Goal: Task Accomplishment & Management: Contribute content

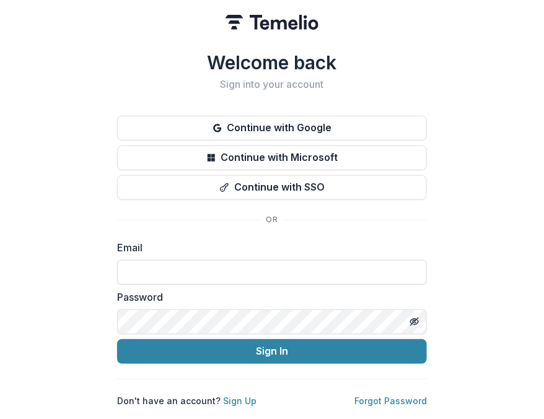
click at [149, 270] on input at bounding box center [272, 272] width 310 height 25
type input "**********"
click at [117, 339] on button "Sign In" at bounding box center [272, 351] width 310 height 25
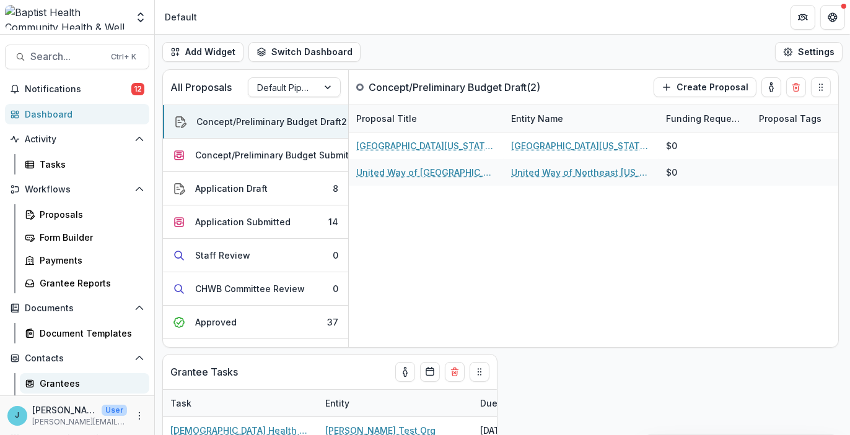
click at [45, 382] on div "Grantees" at bounding box center [90, 383] width 100 height 13
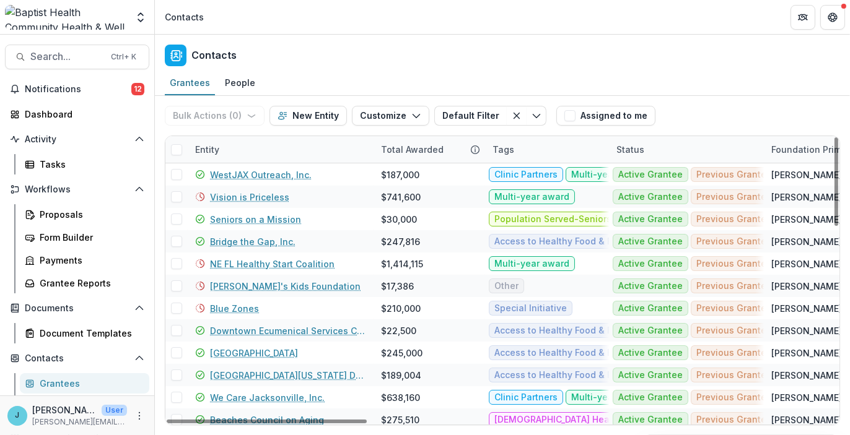
click at [211, 146] on div "Entity" at bounding box center [207, 149] width 39 height 13
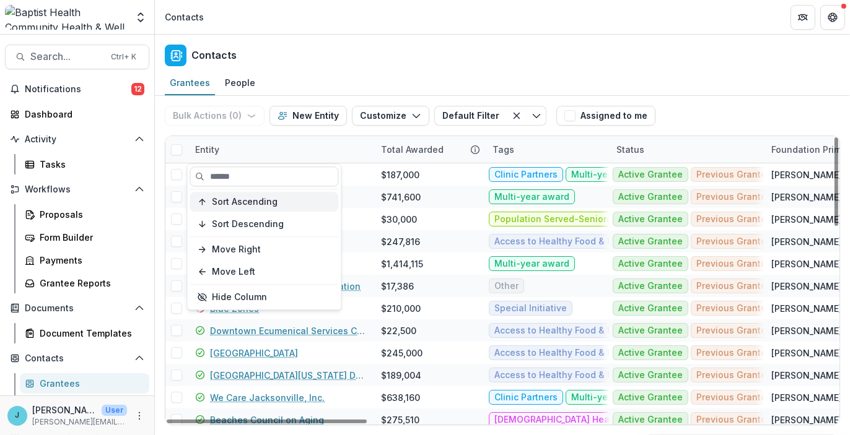
click at [229, 201] on span "Sort Ascending" at bounding box center [245, 202] width 66 height 11
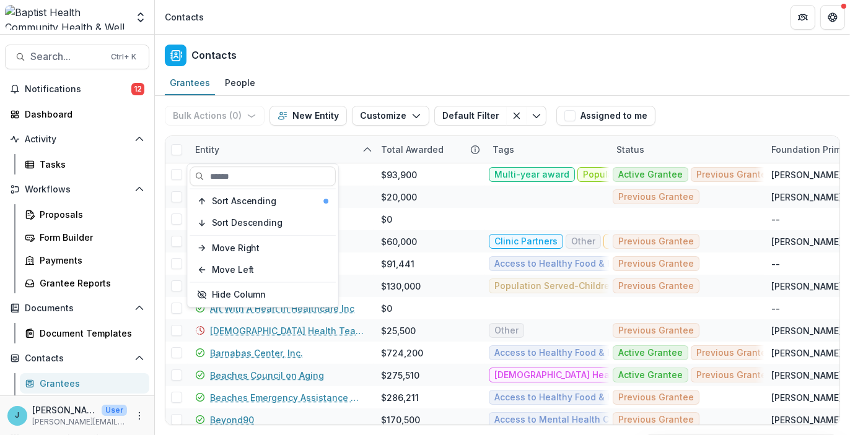
click at [354, 28] on header "Contacts" at bounding box center [502, 17] width 695 height 34
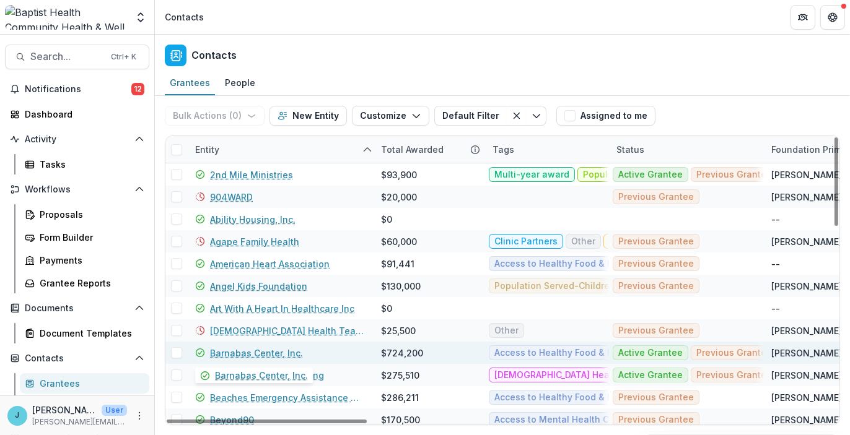
click at [249, 354] on link "Barnabas Center, Inc." at bounding box center [256, 353] width 93 height 13
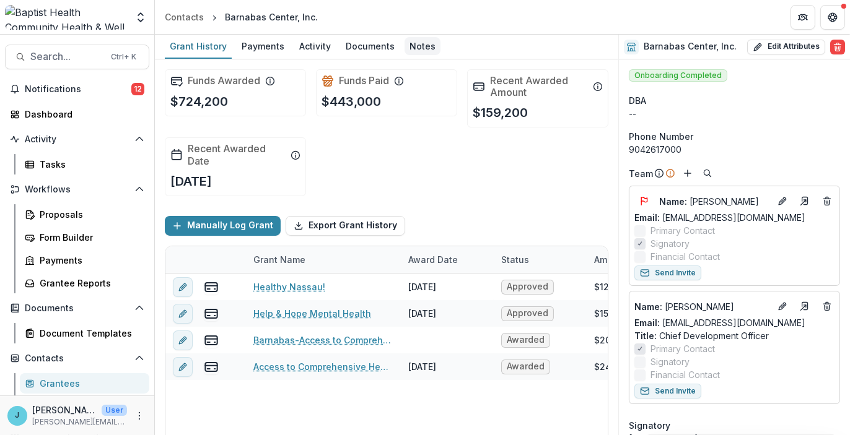
click at [416, 46] on div "Notes" at bounding box center [423, 46] width 36 height 18
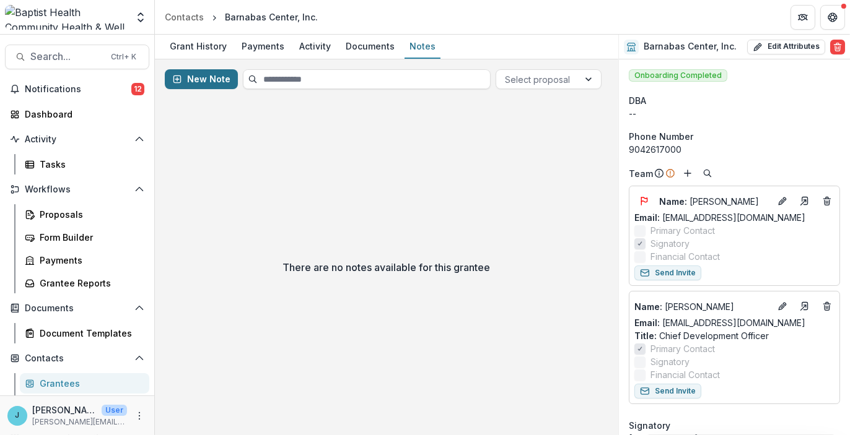
click at [195, 81] on button "New Note" at bounding box center [201, 79] width 73 height 20
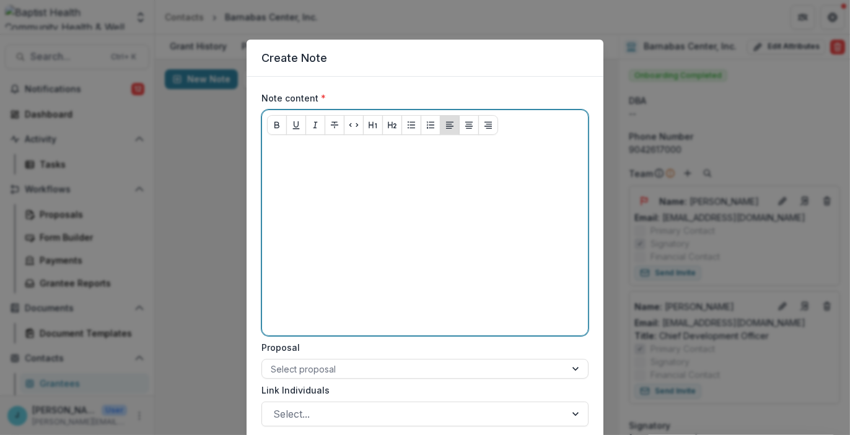
click at [288, 150] on p at bounding box center [425, 152] width 316 height 14
click at [321, 149] on p at bounding box center [425, 152] width 316 height 14
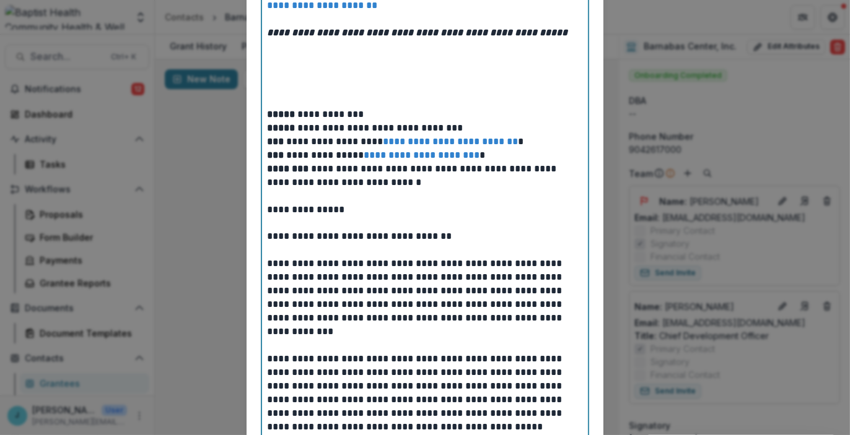
scroll to position [647, 0]
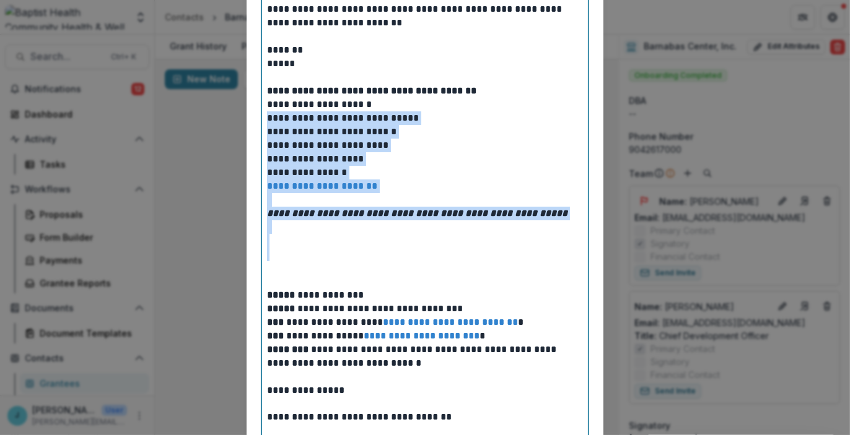
drag, startPoint x: 313, startPoint y: 254, endPoint x: 266, endPoint y: 120, distance: 142.4
click at [267, 120] on div "**********" at bounding box center [425, 152] width 316 height 1308
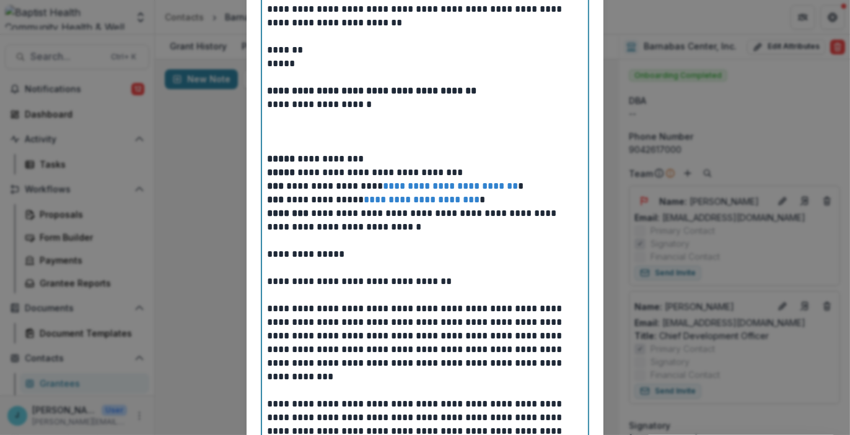
click at [273, 136] on p at bounding box center [425, 132] width 317 height 14
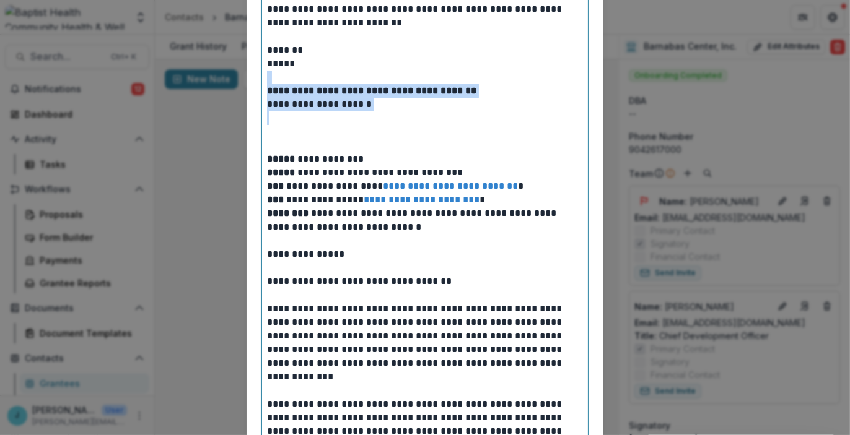
drag, startPoint x: 378, startPoint y: 111, endPoint x: 265, endPoint y: 81, distance: 117.2
click at [267, 81] on div "**********" at bounding box center [425, 83] width 316 height 1171
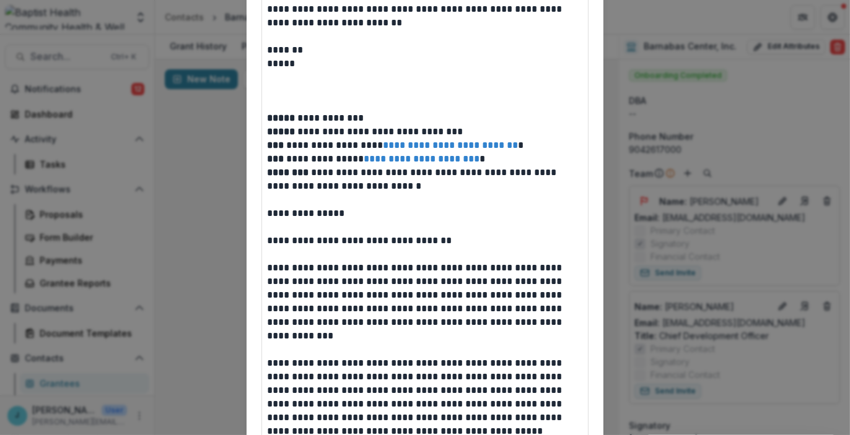
click at [263, 95] on div "**********" at bounding box center [425, 63] width 326 height 1140
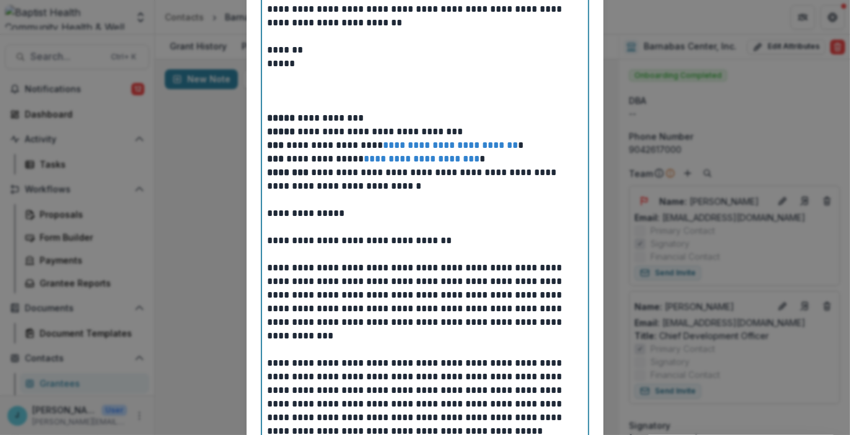
drag, startPoint x: 269, startPoint y: 105, endPoint x: 281, endPoint y: 103, distance: 11.9
click at [272, 105] on p at bounding box center [425, 105] width 317 height 14
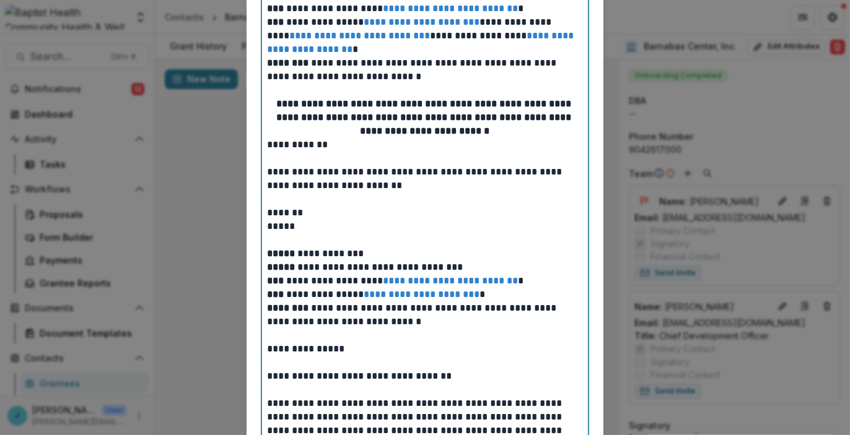
scroll to position [337, 0]
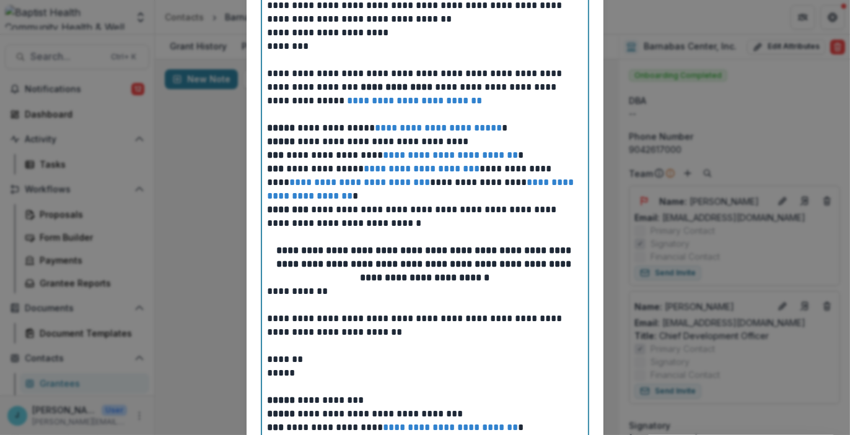
click at [497, 272] on p "**********" at bounding box center [425, 264] width 316 height 41
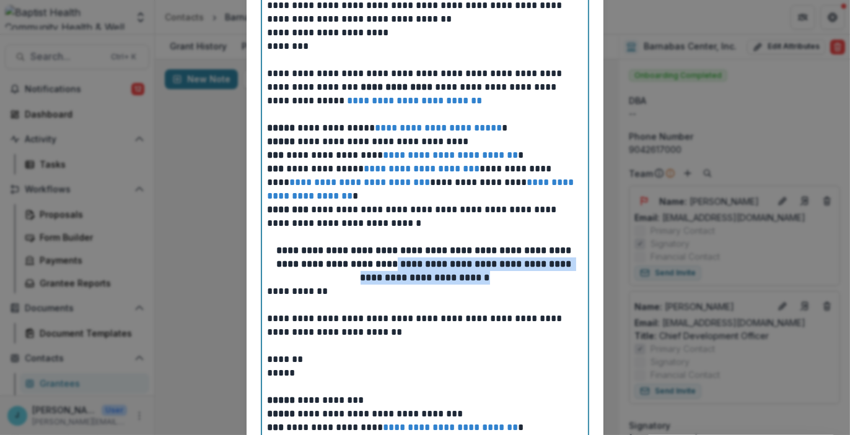
drag, startPoint x: 493, startPoint y: 276, endPoint x: 415, endPoint y: 266, distance: 78.6
click at [415, 266] on p "**********" at bounding box center [425, 264] width 316 height 41
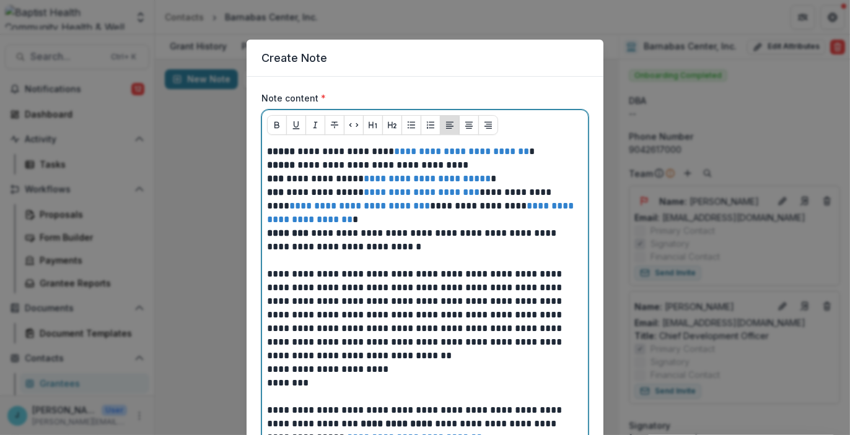
click at [351, 264] on p at bounding box center [425, 261] width 317 height 14
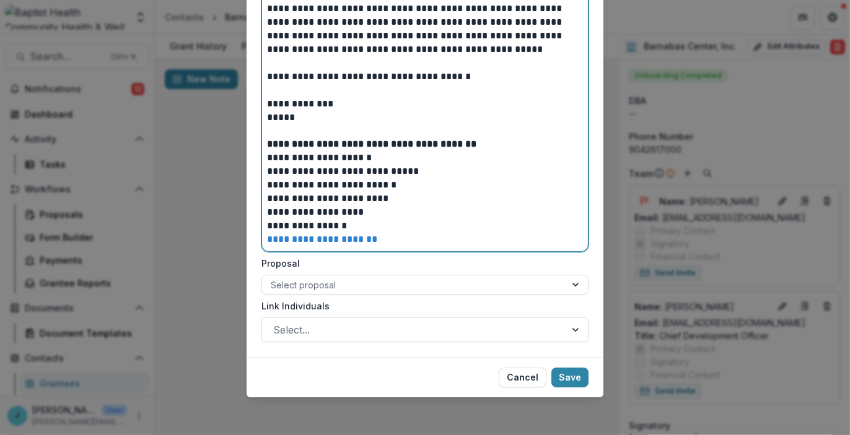
scroll to position [1003, 0]
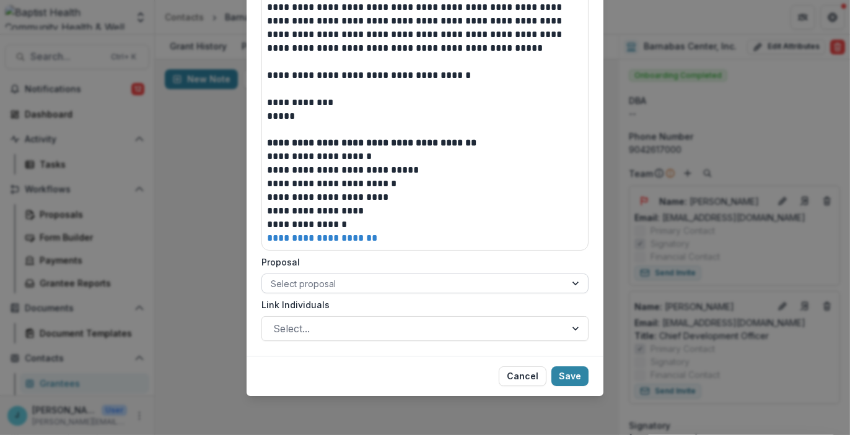
click at [398, 282] on div at bounding box center [414, 283] width 286 height 15
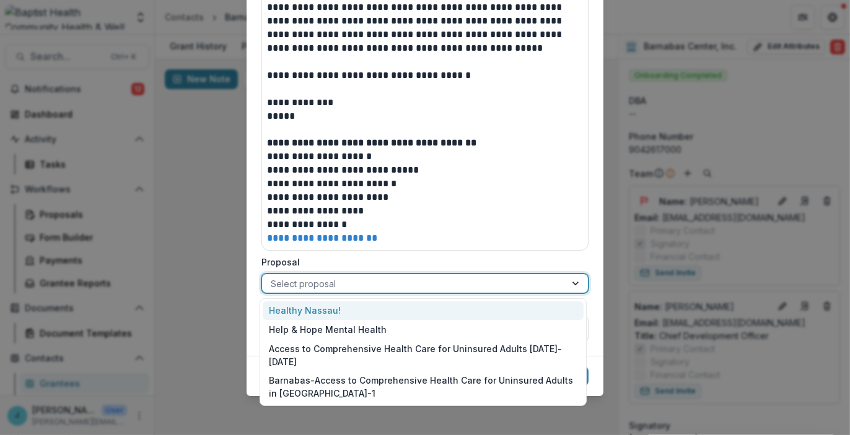
click at [315, 313] on div "Healthy Nassau!" at bounding box center [423, 311] width 321 height 19
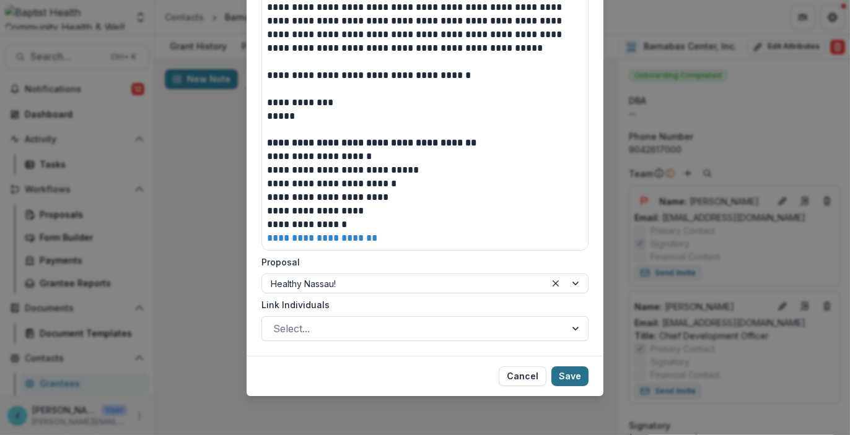
click at [543, 378] on button "Save" at bounding box center [569, 377] width 37 height 20
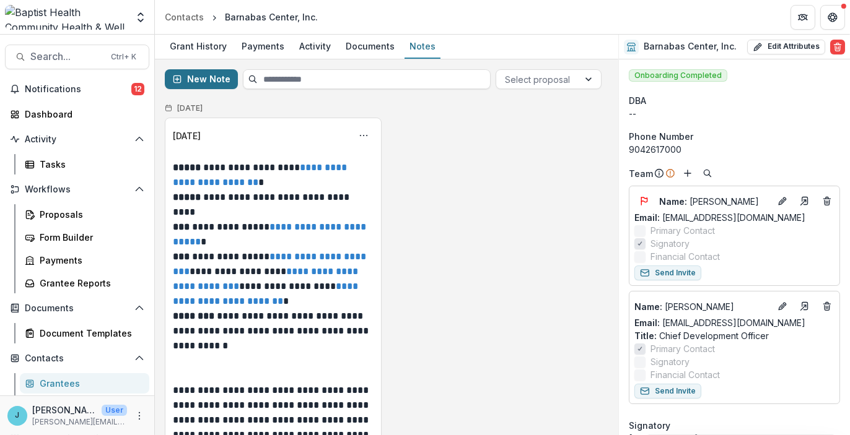
click at [195, 74] on button "New Note" at bounding box center [201, 79] width 73 height 20
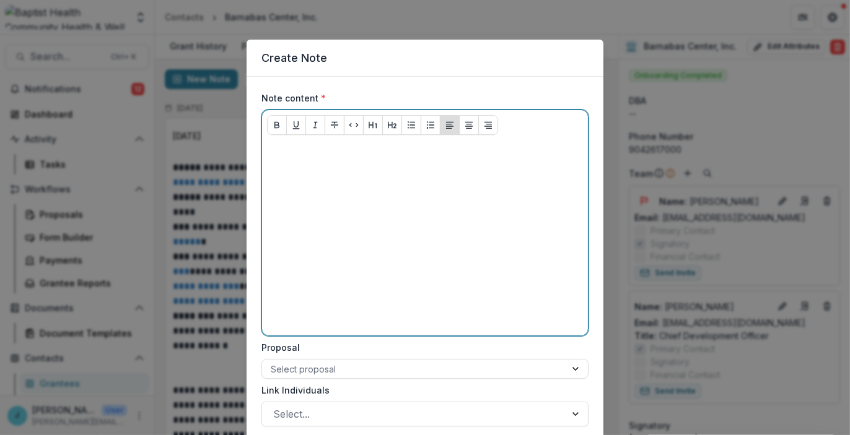
click at [301, 157] on p at bounding box center [425, 152] width 316 height 14
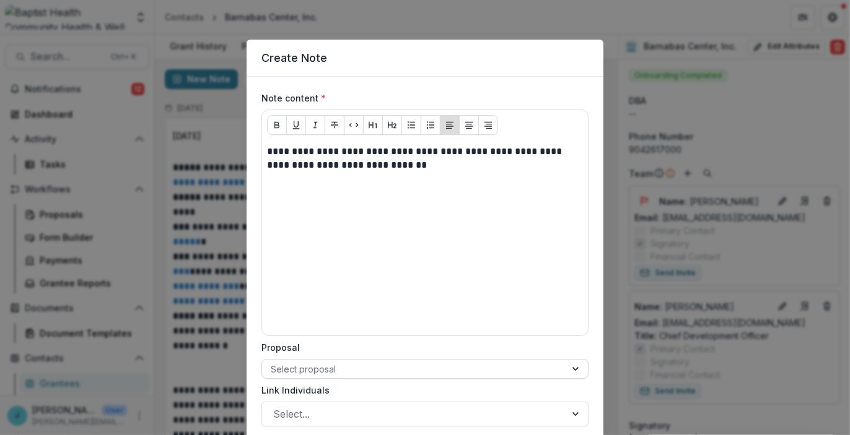
click at [297, 368] on div at bounding box center [414, 369] width 286 height 15
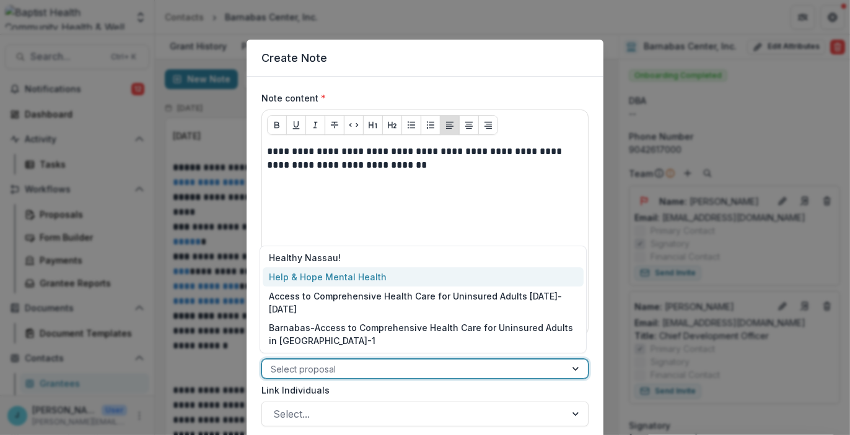
click at [311, 285] on div "Help & Hope Mental Health" at bounding box center [423, 277] width 321 height 19
click at [422, 364] on div at bounding box center [404, 369] width 266 height 15
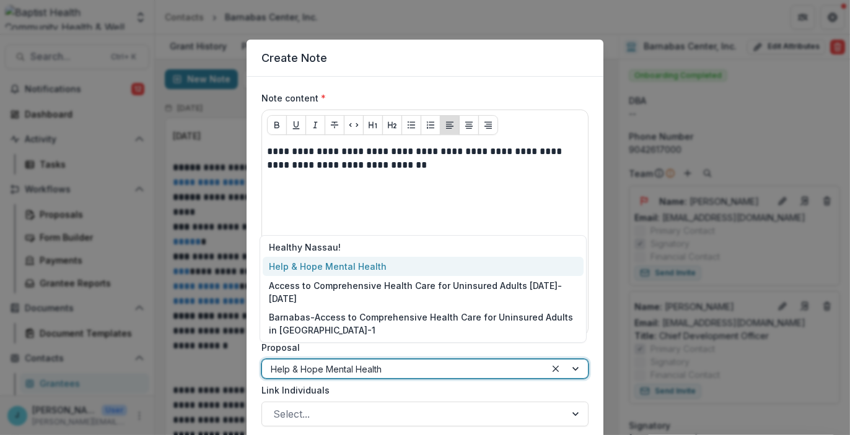
scroll to position [62, 0]
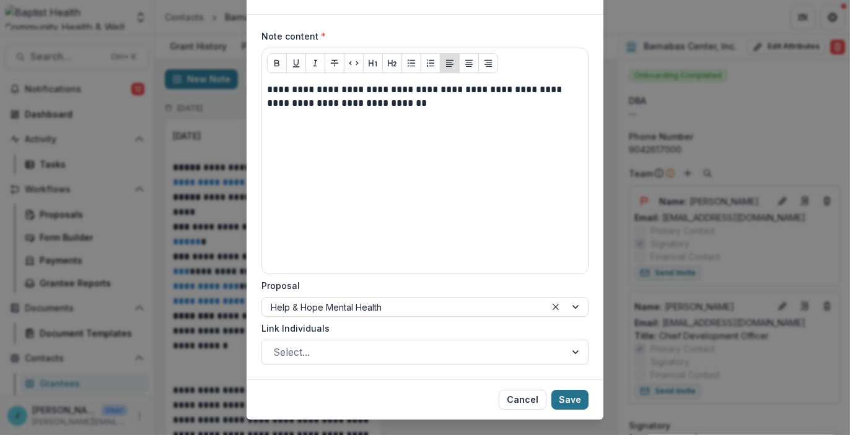
click at [543, 397] on button "Save" at bounding box center [569, 400] width 37 height 20
